Goal: Find specific page/section: Find specific page/section

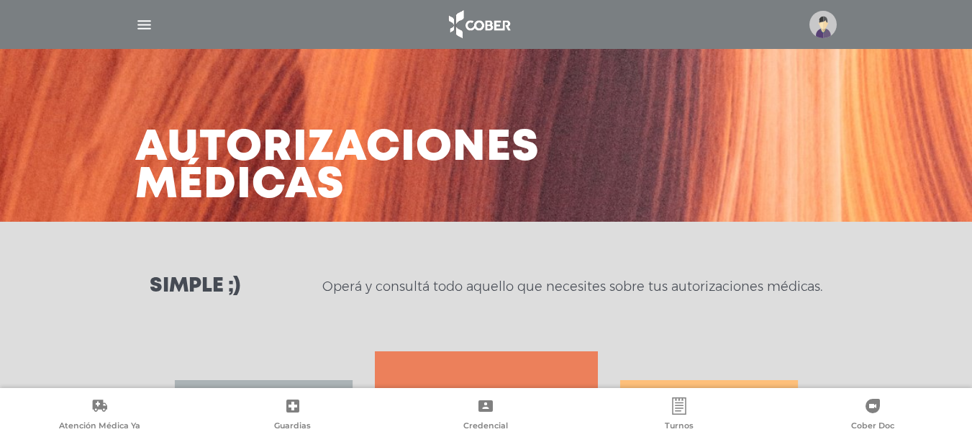
click at [819, 36] on img at bounding box center [822, 24] width 27 height 27
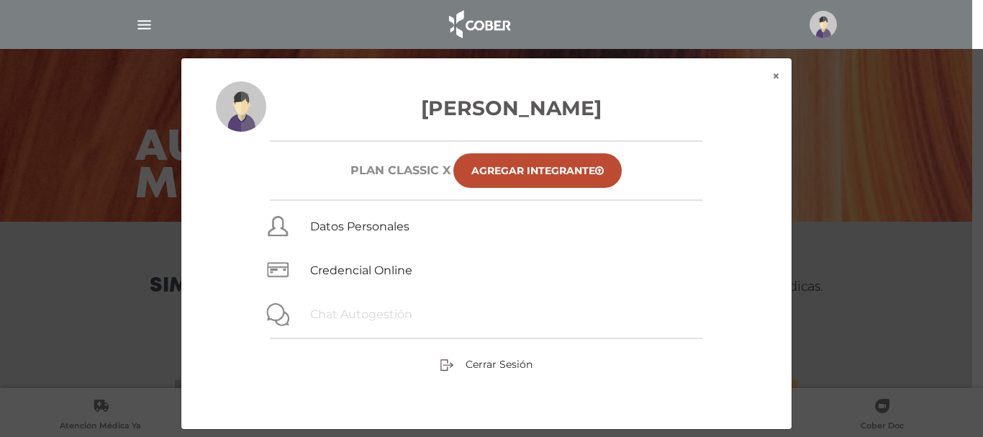
click at [370, 308] on link "Chat Autogestión" at bounding box center [361, 314] width 102 height 14
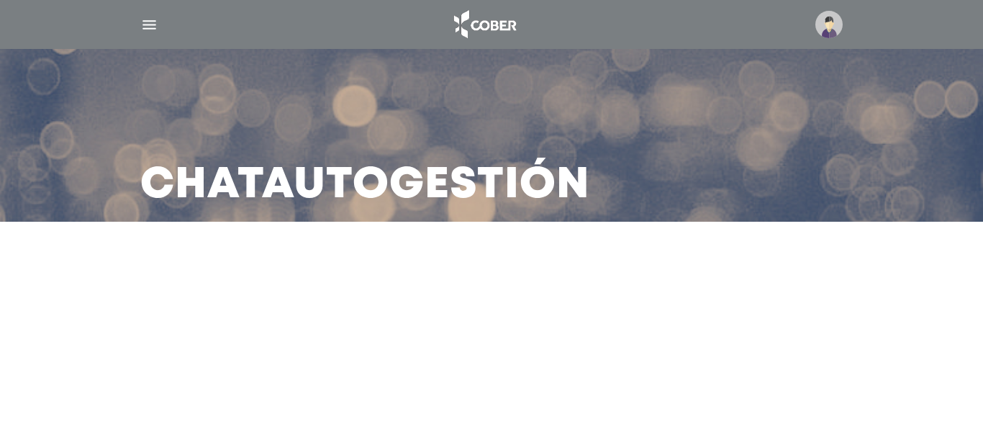
click at [150, 19] on img "button" at bounding box center [149, 25] width 18 height 18
click at [0, 0] on img "button" at bounding box center [0, 0] width 0 height 0
click at [145, 24] on img "button" at bounding box center [149, 25] width 18 height 18
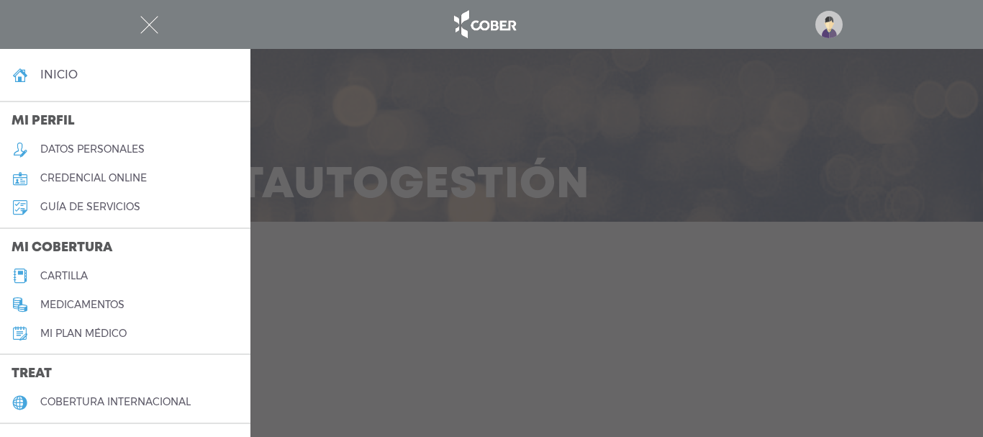
click at [88, 204] on h5 "guía de servicios" at bounding box center [90, 207] width 100 height 12
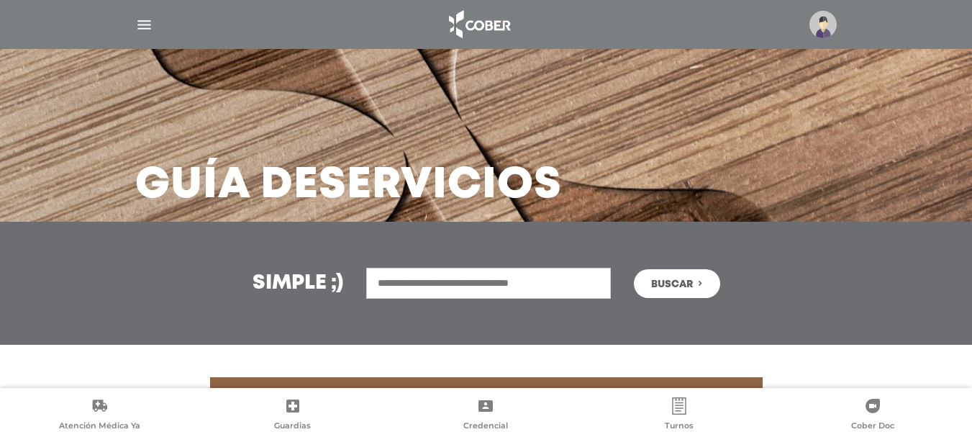
click at [140, 23] on img "button" at bounding box center [144, 25] width 18 height 18
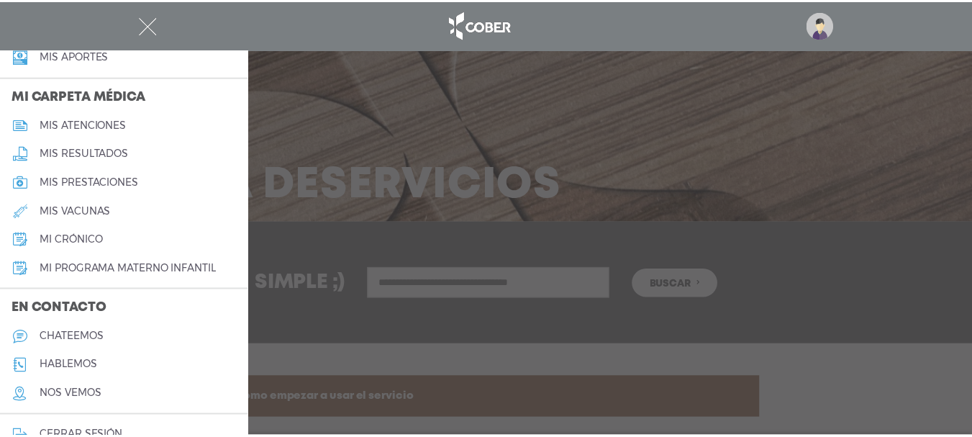
scroll to position [673, 0]
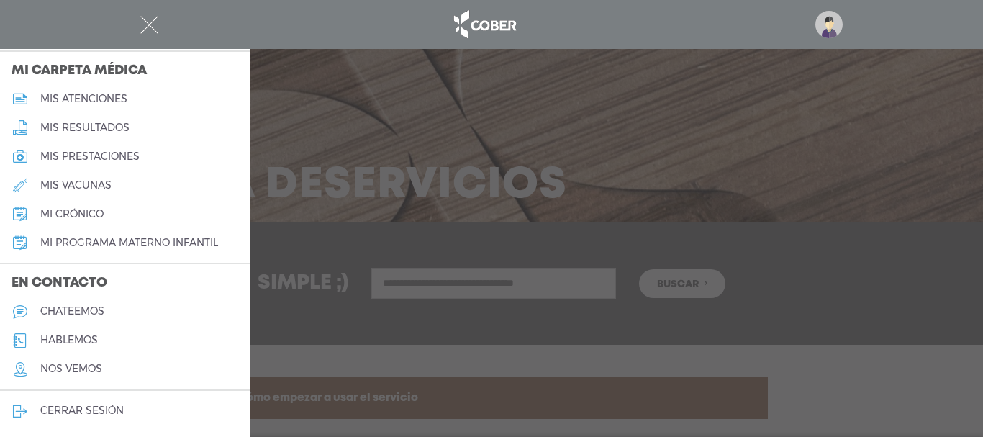
click at [69, 337] on h5 "hablemos" at bounding box center [69, 340] width 58 height 12
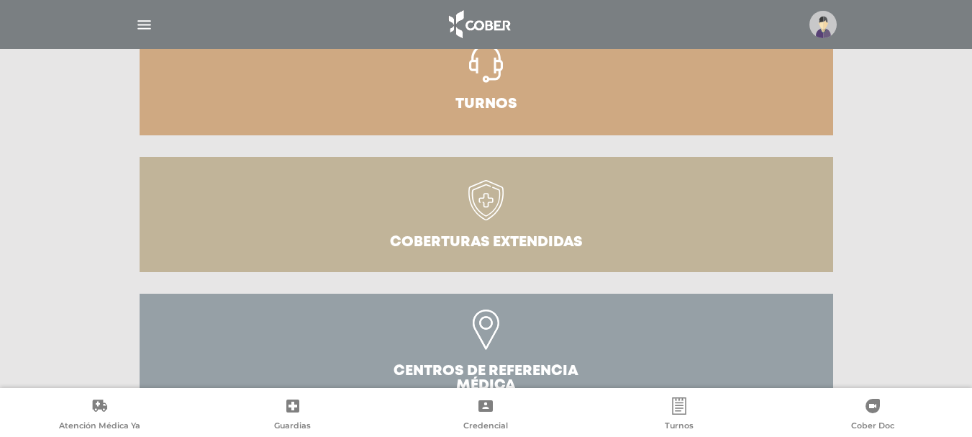
scroll to position [539, 0]
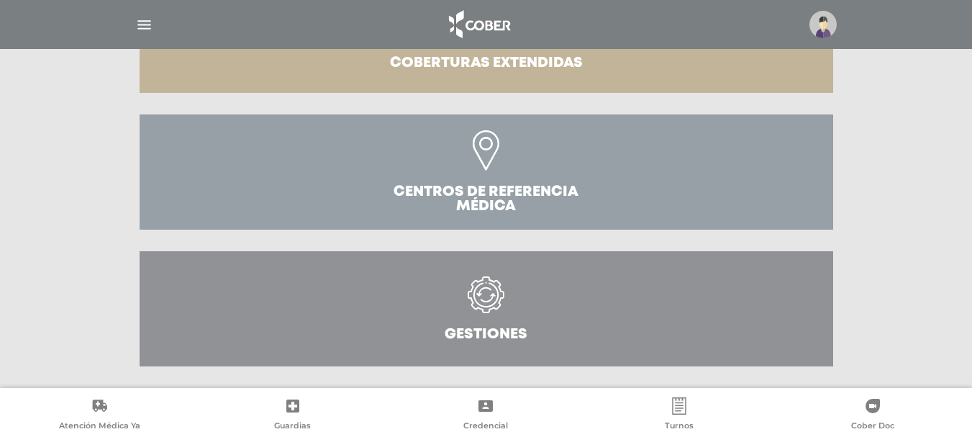
click at [463, 296] on icon at bounding box center [485, 301] width 65 height 51
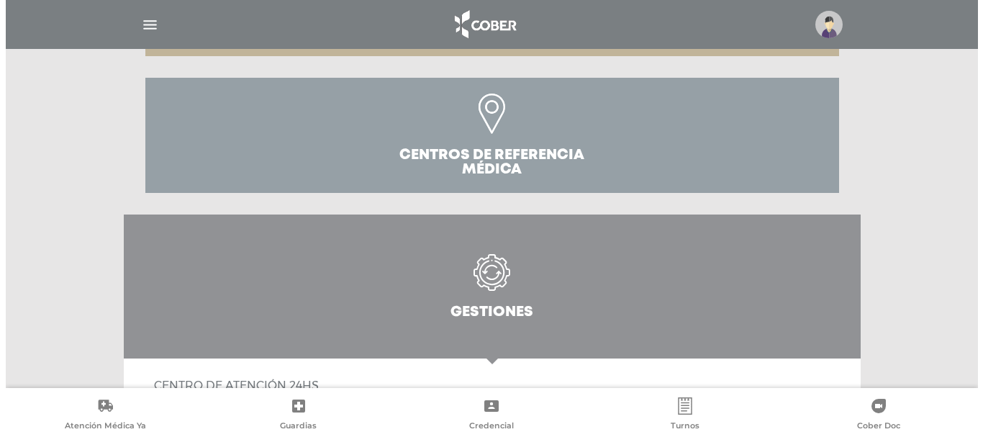
scroll to position [719, 0]
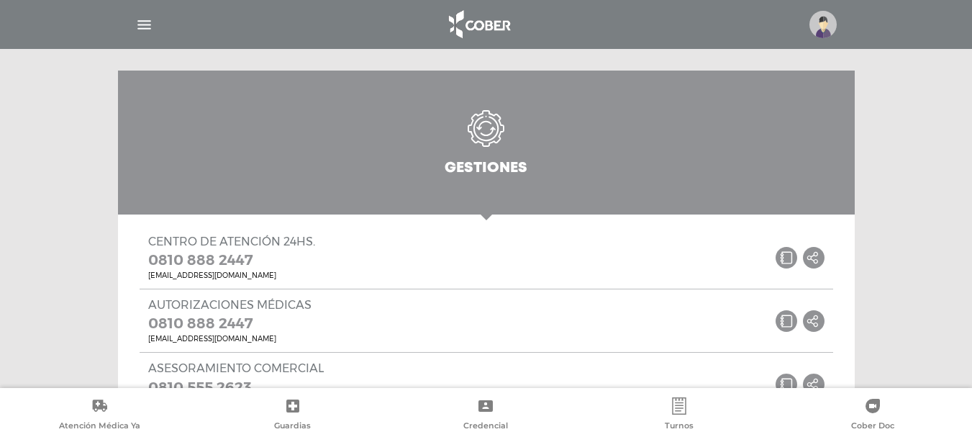
click at [816, 24] on img at bounding box center [822, 24] width 27 height 27
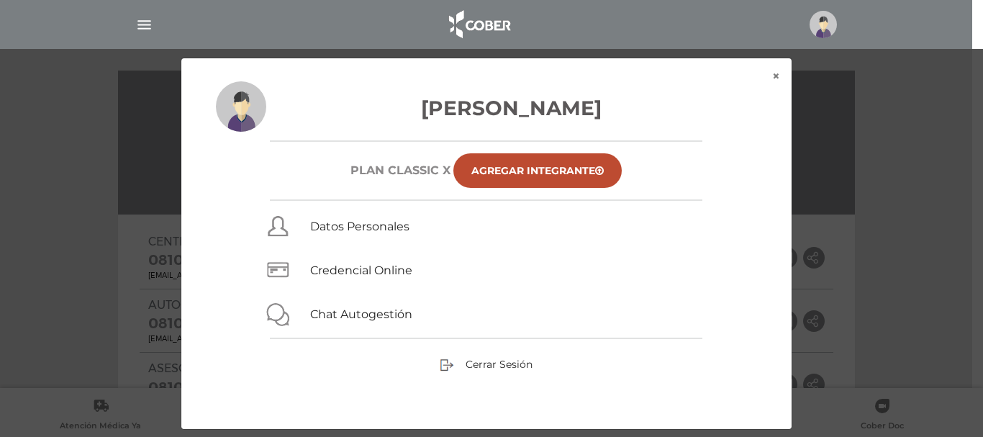
scroll to position [4, 0]
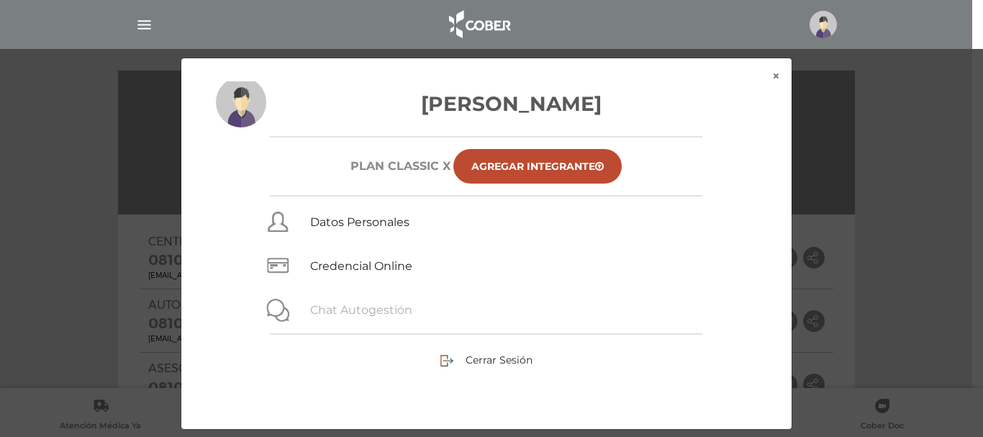
click at [386, 306] on link "Chat Autogestión" at bounding box center [361, 310] width 102 height 14
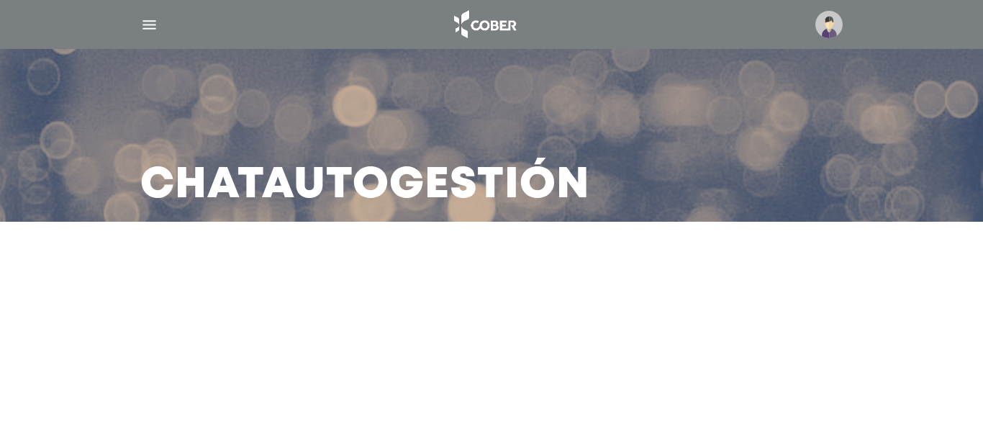
click at [149, 27] on img "button" at bounding box center [149, 25] width 18 height 18
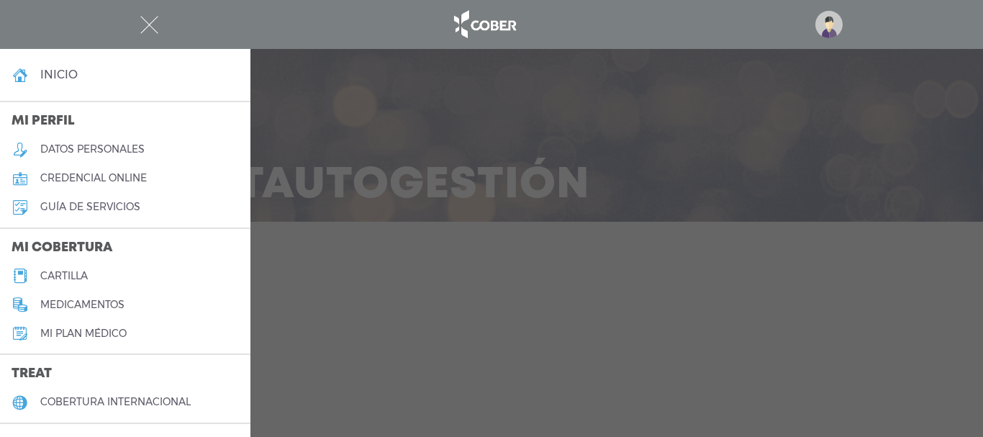
click at [149, 27] on img "button" at bounding box center [149, 25] width 18 height 18
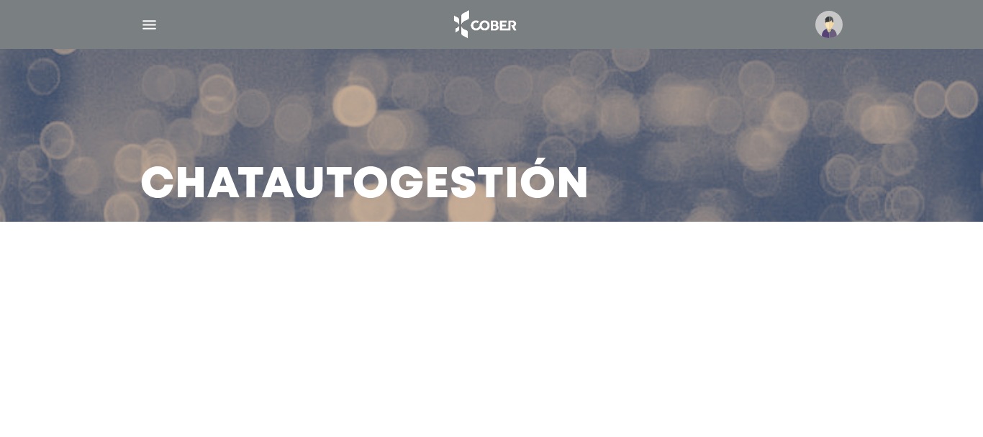
click at [829, 25] on img at bounding box center [828, 24] width 27 height 27
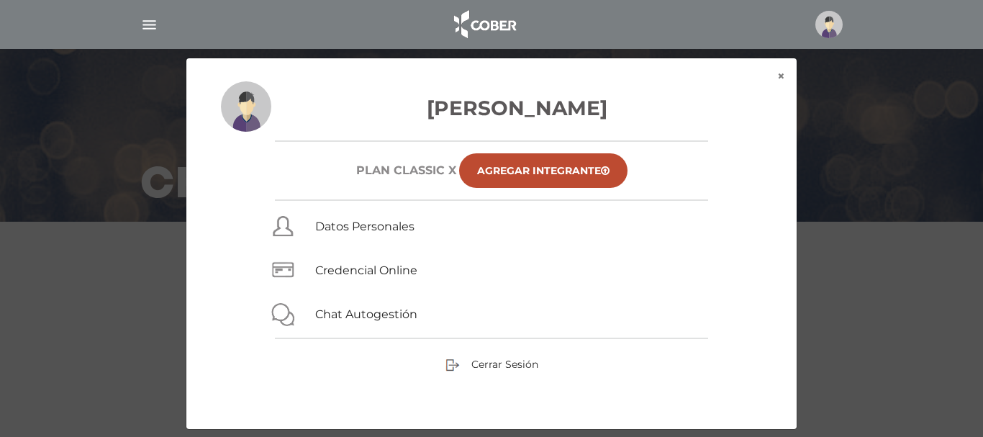
click at [393, 169] on h6 "Plan CLASSIC X" at bounding box center [406, 170] width 100 height 14
click at [386, 274] on link "Credencial Online" at bounding box center [366, 270] width 102 height 14
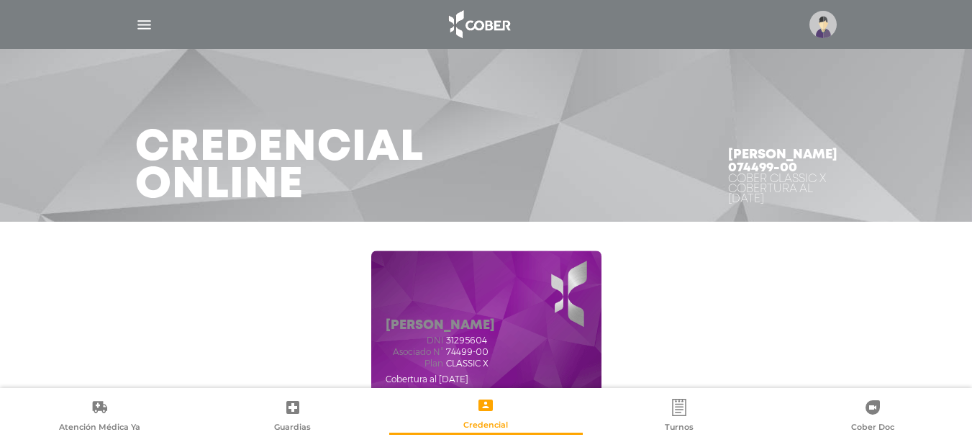
scroll to position [72, 0]
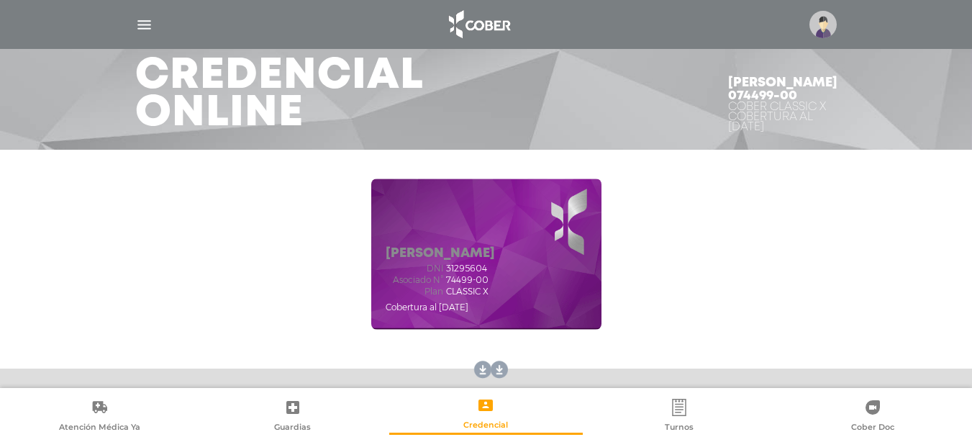
click at [478, 273] on div "dni 31295604 Asociado N° 74499-00 Plan CLASSIC X" at bounding box center [440, 279] width 109 height 33
drag, startPoint x: 488, startPoint y: 275, endPoint x: 444, endPoint y: 281, distance: 44.9
click at [444, 281] on div "Asociado N° 74499-00" at bounding box center [440, 280] width 109 height 10
copy div "Asociado N° 74499-00"
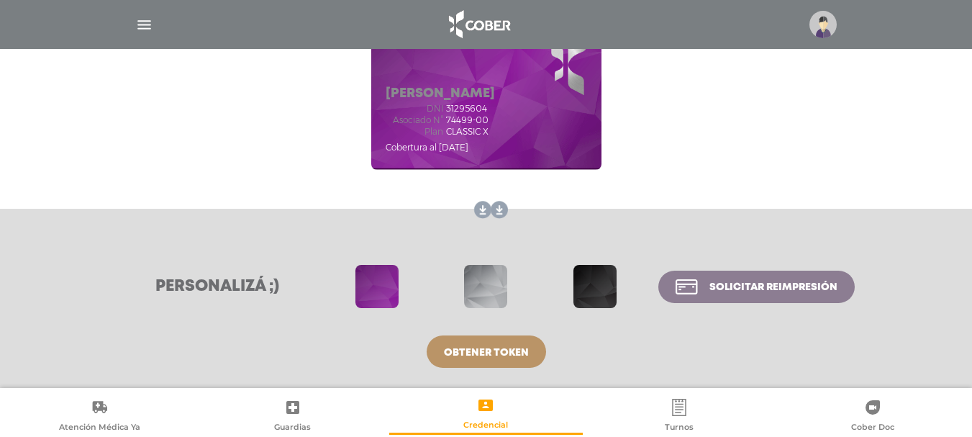
scroll to position [16, 0]
